Goal: Entertainment & Leisure: Consume media (video, audio)

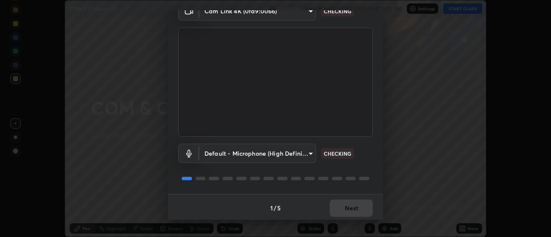
scroll to position [45, 0]
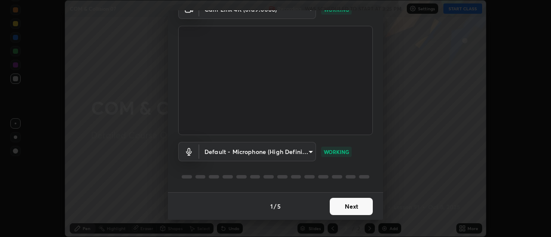
click at [347, 206] on button "Next" at bounding box center [351, 206] width 43 height 17
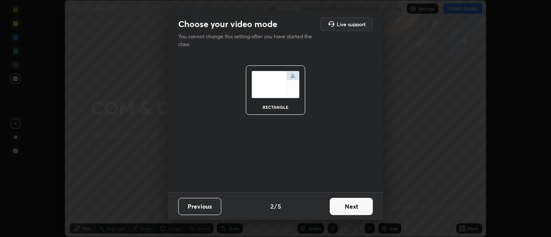
click at [345, 207] on button "Next" at bounding box center [351, 206] width 43 height 17
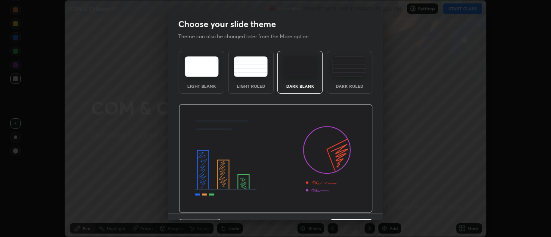
click at [346, 209] on img at bounding box center [276, 158] width 194 height 109
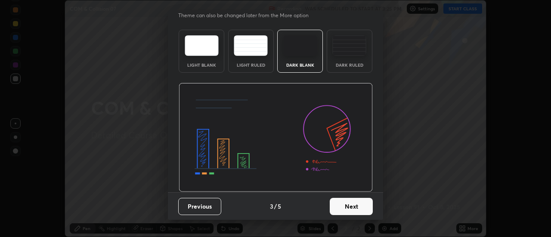
click at [343, 206] on button "Next" at bounding box center [351, 206] width 43 height 17
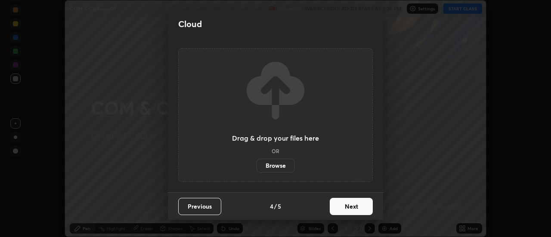
scroll to position [0, 0]
click at [342, 205] on button "Next" at bounding box center [351, 206] width 43 height 17
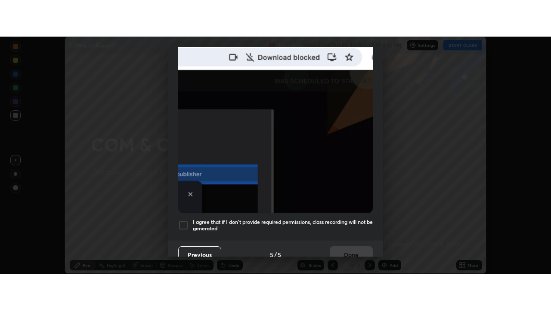
scroll to position [221, 0]
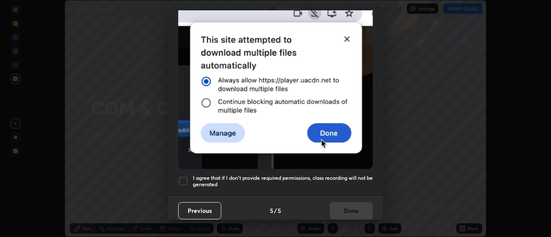
click at [184, 176] on div at bounding box center [183, 181] width 10 height 10
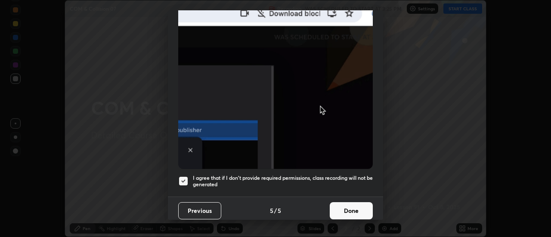
click at [348, 209] on button "Done" at bounding box center [351, 210] width 43 height 17
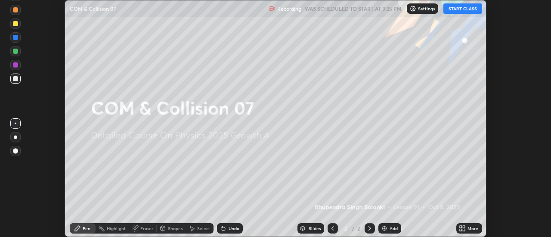
click at [465, 9] on button "START CLASS" at bounding box center [462, 8] width 39 height 10
click at [461, 226] on icon at bounding box center [460, 227] width 2 height 2
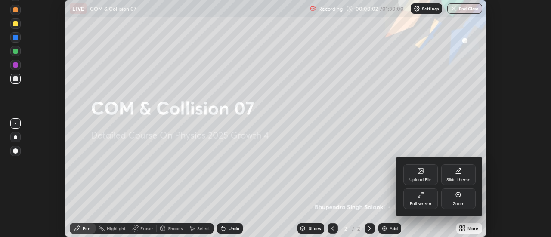
click at [421, 199] on div "Full screen" at bounding box center [420, 198] width 34 height 21
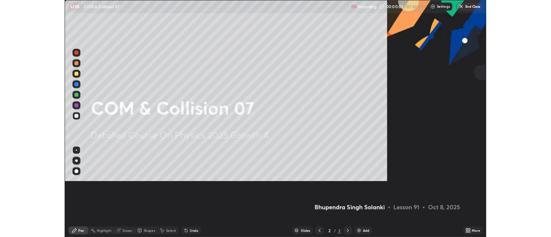
scroll to position [310, 551]
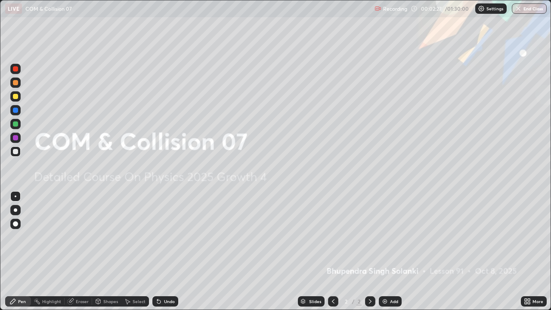
click at [384, 237] on img at bounding box center [384, 301] width 7 height 7
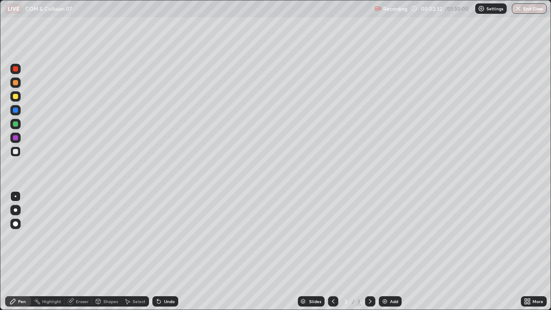
click at [166, 237] on div "Undo" at bounding box center [169, 301] width 11 height 4
click at [165, 237] on div "Undo" at bounding box center [169, 301] width 11 height 4
click at [15, 210] on div at bounding box center [15, 209] width 3 height 3
click at [15, 138] on div at bounding box center [15, 137] width 5 height 5
click at [15, 152] on div at bounding box center [15, 151] width 5 height 5
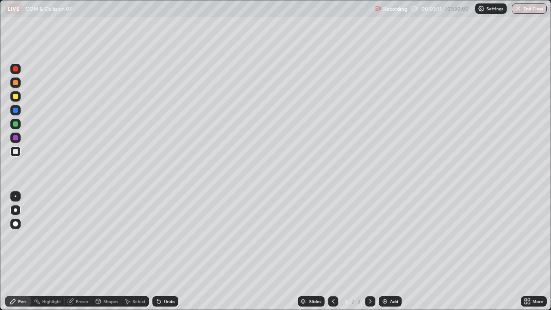
click at [16, 138] on div at bounding box center [15, 137] width 5 height 5
click at [17, 125] on div at bounding box center [15, 123] width 5 height 5
click at [14, 99] on div at bounding box center [15, 96] width 5 height 5
click at [170, 237] on div "Undo" at bounding box center [165, 301] width 26 height 10
click at [163, 237] on div "Undo" at bounding box center [165, 301] width 26 height 10
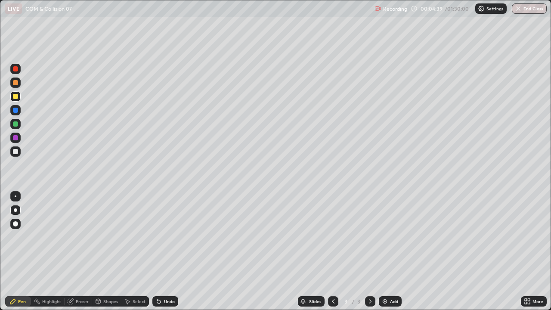
click at [163, 237] on div "Undo" at bounding box center [165, 301] width 26 height 10
click at [165, 237] on div "Undo" at bounding box center [169, 301] width 11 height 4
click at [16, 111] on div at bounding box center [15, 110] width 5 height 5
click at [394, 237] on div "Add" at bounding box center [390, 301] width 23 height 10
click at [16, 151] on div at bounding box center [15, 151] width 5 height 5
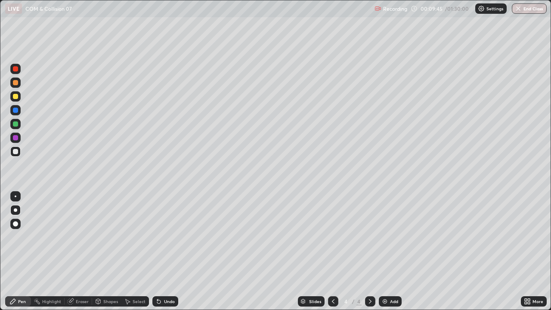
click at [166, 237] on div "Undo" at bounding box center [169, 301] width 11 height 4
click at [164, 237] on div "Undo" at bounding box center [169, 301] width 11 height 4
click at [163, 237] on div "Undo" at bounding box center [165, 301] width 26 height 10
click at [169, 237] on div "Undo" at bounding box center [165, 301] width 26 height 10
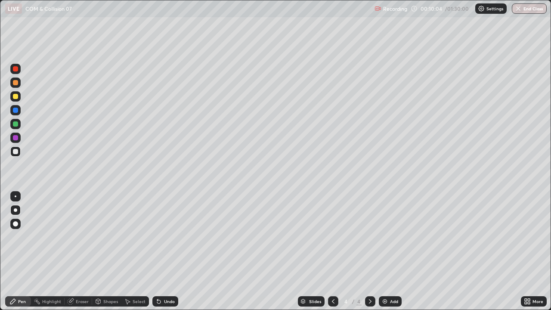
click at [168, 237] on div "Undo" at bounding box center [169, 301] width 11 height 4
click at [390, 237] on div "Add" at bounding box center [394, 301] width 8 height 4
click at [162, 237] on div "Undo" at bounding box center [165, 301] width 26 height 10
click at [164, 237] on div "Undo" at bounding box center [169, 301] width 11 height 4
click at [162, 237] on div "Undo" at bounding box center [165, 301] width 26 height 10
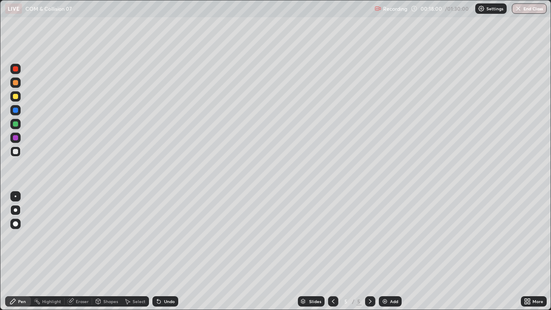
click at [164, 237] on div "Undo" at bounding box center [169, 301] width 11 height 4
click at [162, 237] on div "Undo" at bounding box center [165, 301] width 26 height 10
click at [16, 97] on div at bounding box center [15, 96] width 5 height 5
click at [166, 237] on div "Undo" at bounding box center [165, 301] width 26 height 10
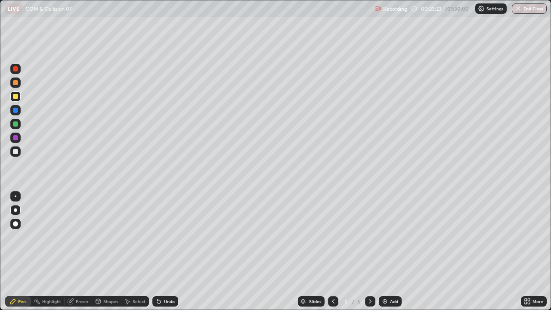
click at [170, 237] on div "Undo" at bounding box center [165, 301] width 26 height 10
click at [171, 237] on div "Undo" at bounding box center [165, 301] width 26 height 10
click at [172, 237] on div "Undo" at bounding box center [165, 301] width 26 height 10
click at [173, 237] on div "Undo" at bounding box center [165, 301] width 26 height 10
click at [166, 237] on div "Undo" at bounding box center [169, 301] width 11 height 4
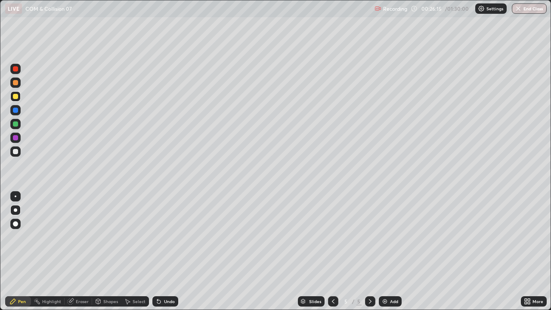
click at [133, 237] on div "Select" at bounding box center [138, 301] width 13 height 4
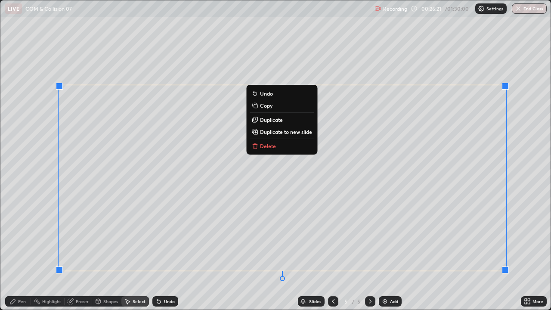
click at [266, 146] on p "Delete" at bounding box center [268, 145] width 16 height 7
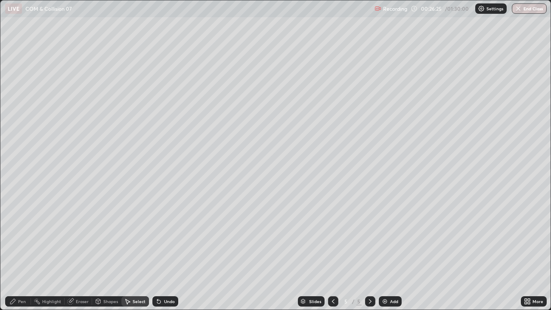
click at [22, 237] on div "Pen" at bounding box center [18, 301] width 26 height 10
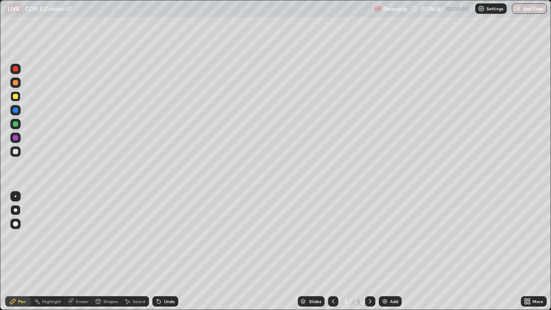
click at [15, 152] on div at bounding box center [15, 151] width 5 height 5
click at [108, 237] on div "Shapes" at bounding box center [110, 301] width 15 height 4
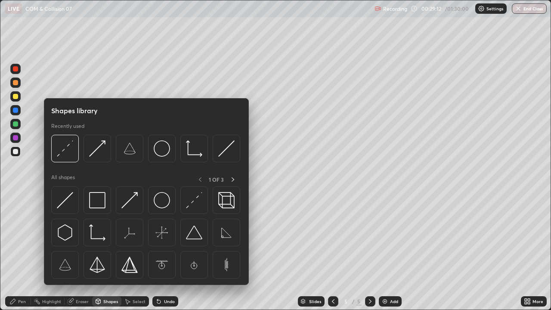
click at [80, 237] on div "Eraser" at bounding box center [82, 301] width 13 height 4
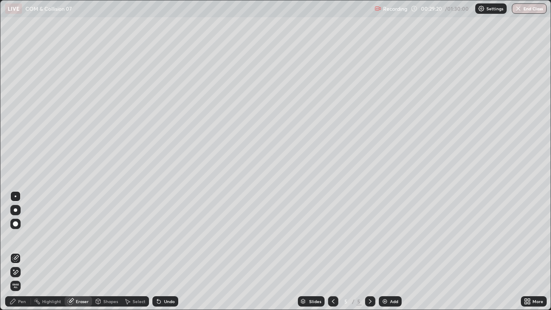
click at [22, 237] on div "Pen" at bounding box center [18, 301] width 26 height 10
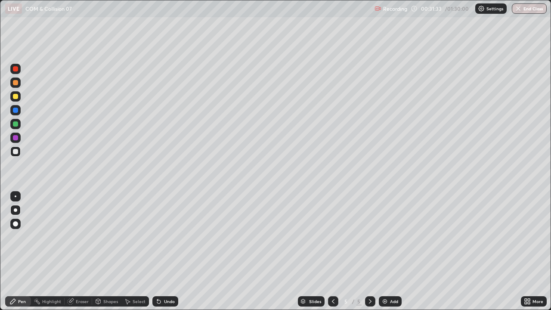
click at [15, 137] on div at bounding box center [15, 137] width 5 height 5
click at [163, 237] on div "Undo" at bounding box center [165, 301] width 26 height 10
click at [18, 153] on div at bounding box center [15, 151] width 5 height 5
click at [383, 237] on img at bounding box center [384, 301] width 7 height 7
click at [14, 96] on div at bounding box center [15, 96] width 5 height 5
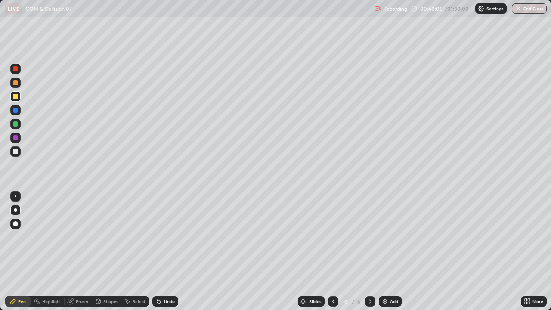
click at [162, 237] on div "Undo" at bounding box center [165, 301] width 26 height 10
click at [169, 237] on div "Undo" at bounding box center [169, 301] width 11 height 4
click at [168, 237] on div "Undo" at bounding box center [169, 301] width 11 height 4
click at [169, 237] on div "Undo" at bounding box center [169, 301] width 11 height 4
click at [165, 237] on div "Undo" at bounding box center [169, 301] width 11 height 4
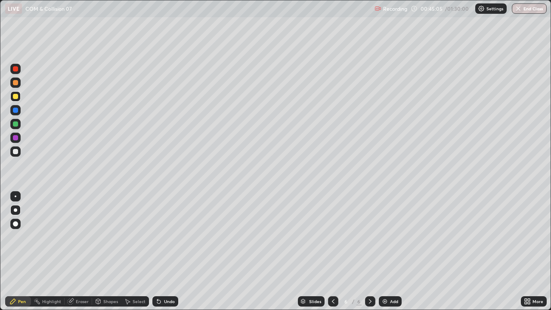
click at [394, 237] on div "Add" at bounding box center [390, 301] width 23 height 10
click at [332, 237] on icon at bounding box center [333, 301] width 7 height 7
click at [369, 237] on icon at bounding box center [370, 301] width 7 height 7
click at [16, 151] on div at bounding box center [15, 151] width 5 height 5
click at [17, 126] on div at bounding box center [15, 123] width 5 height 5
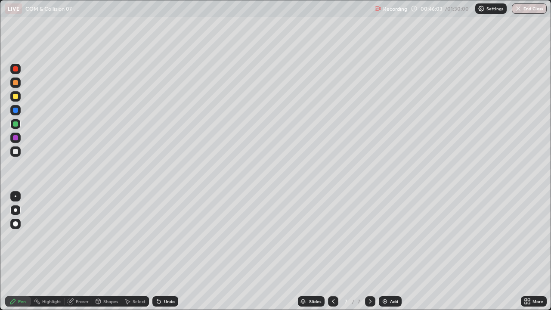
click at [162, 237] on div "Undo" at bounding box center [165, 301] width 26 height 10
click at [164, 237] on div "Undo" at bounding box center [169, 301] width 11 height 4
click at [162, 237] on div "Undo" at bounding box center [165, 301] width 26 height 10
click at [164, 237] on div "Undo" at bounding box center [169, 301] width 11 height 4
click at [165, 237] on div "Undo" at bounding box center [169, 301] width 11 height 4
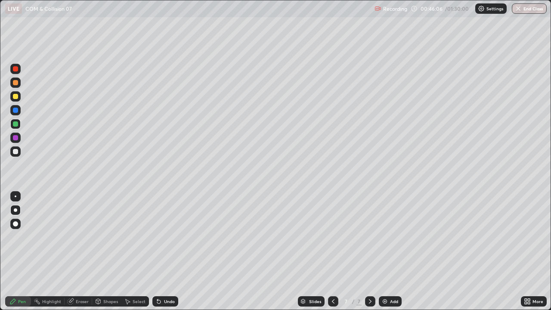
click at [165, 237] on div "Undo" at bounding box center [165, 301] width 26 height 10
click at [168, 237] on div "Undo" at bounding box center [165, 301] width 26 height 10
click at [166, 237] on div "Undo" at bounding box center [169, 301] width 11 height 4
click at [168, 237] on div "Undo" at bounding box center [169, 301] width 11 height 4
click at [166, 237] on div "Undo" at bounding box center [165, 301] width 26 height 10
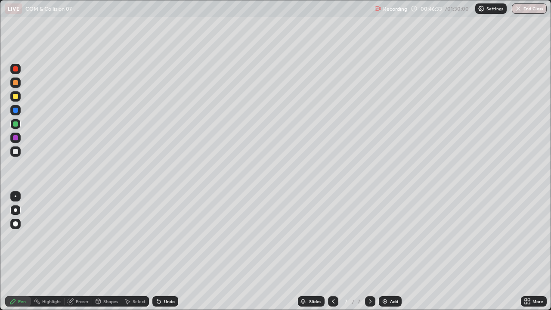
click at [165, 237] on div "Undo" at bounding box center [165, 301] width 26 height 10
click at [163, 237] on div "Undo" at bounding box center [165, 301] width 26 height 10
click at [161, 237] on div "Undo" at bounding box center [165, 301] width 26 height 10
click at [157, 237] on div "Undo" at bounding box center [165, 301] width 26 height 10
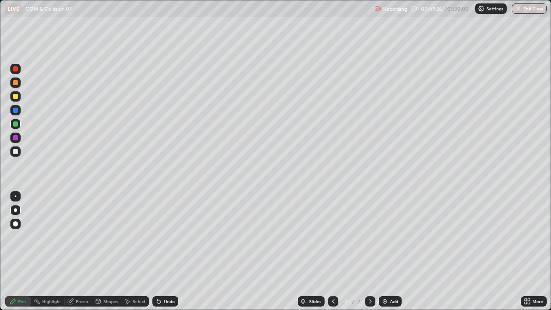
click at [80, 237] on div "Eraser" at bounding box center [82, 301] width 13 height 4
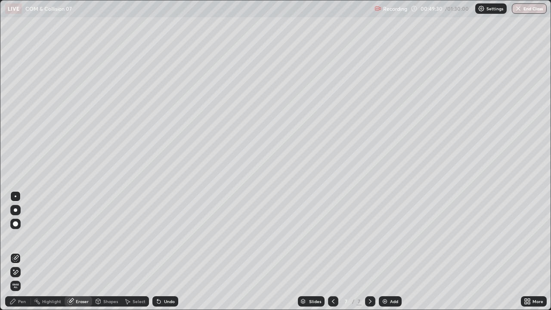
click at [24, 237] on div "Pen" at bounding box center [22, 301] width 8 height 4
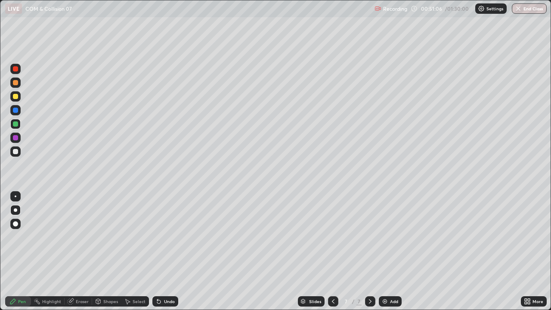
click at [16, 152] on div at bounding box center [15, 151] width 5 height 5
click at [160, 237] on div "Undo" at bounding box center [165, 301] width 26 height 10
click at [161, 237] on div "Undo" at bounding box center [165, 301] width 26 height 10
click at [15, 123] on div at bounding box center [15, 123] width 5 height 5
click at [162, 237] on div "Undo" at bounding box center [165, 301] width 26 height 10
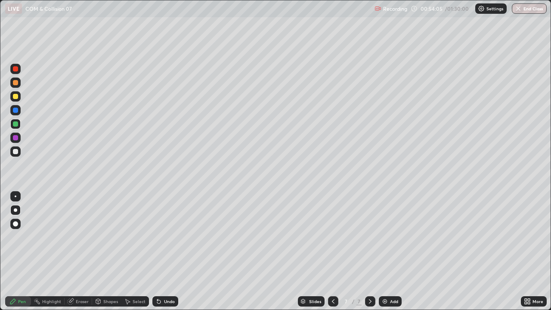
click at [160, 237] on div "Undo" at bounding box center [165, 301] width 26 height 10
click at [163, 237] on div "Undo" at bounding box center [165, 301] width 26 height 10
click at [160, 237] on div "Undo" at bounding box center [165, 301] width 26 height 10
click at [166, 237] on div "Undo" at bounding box center [165, 301] width 26 height 10
click at [81, 237] on div "Eraser" at bounding box center [82, 301] width 13 height 4
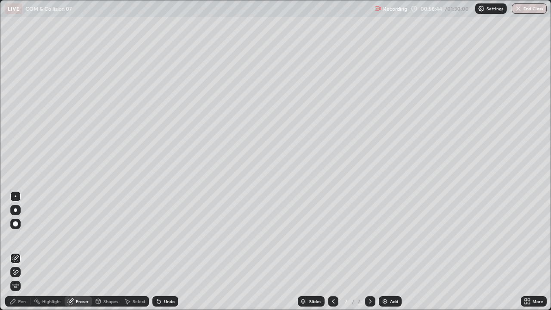
click at [19, 237] on div "Pen" at bounding box center [22, 301] width 8 height 4
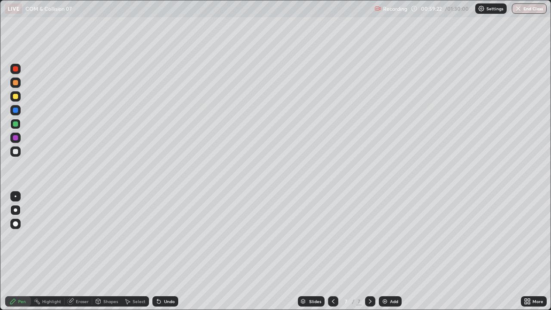
click at [15, 98] on div at bounding box center [15, 96] width 5 height 5
click at [386, 237] on img at bounding box center [384, 301] width 7 height 7
click at [15, 124] on div at bounding box center [15, 123] width 5 height 5
click at [16, 83] on div at bounding box center [15, 82] width 5 height 5
click at [517, 10] on img "button" at bounding box center [517, 8] width 7 height 7
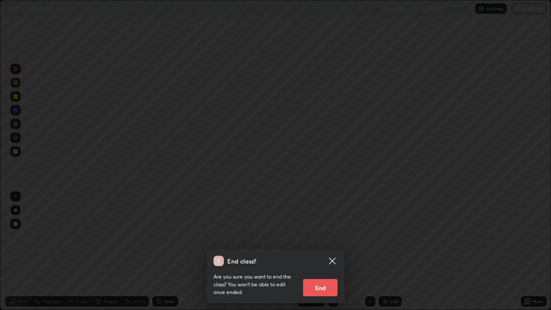
click at [324, 237] on button "End" at bounding box center [320, 287] width 34 height 17
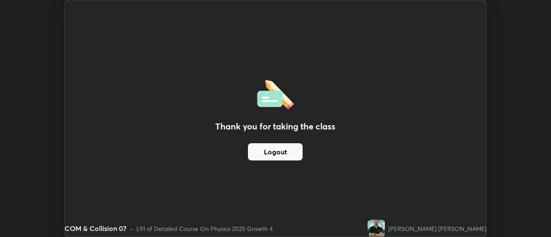
scroll to position [42780, 42467]
